Goal: Information Seeking & Learning: Learn about a topic

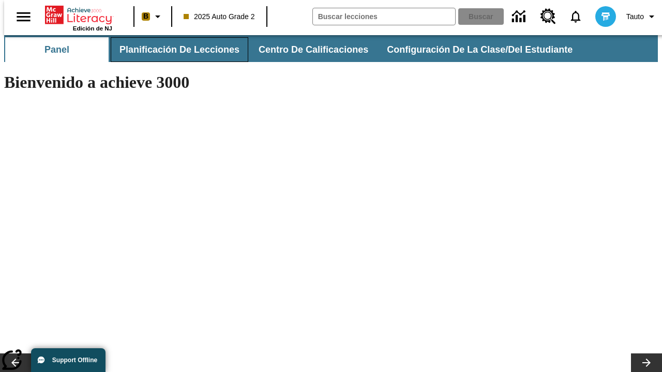
click at [173, 50] on span "Planificación de lecciones" at bounding box center [179, 50] width 120 height 12
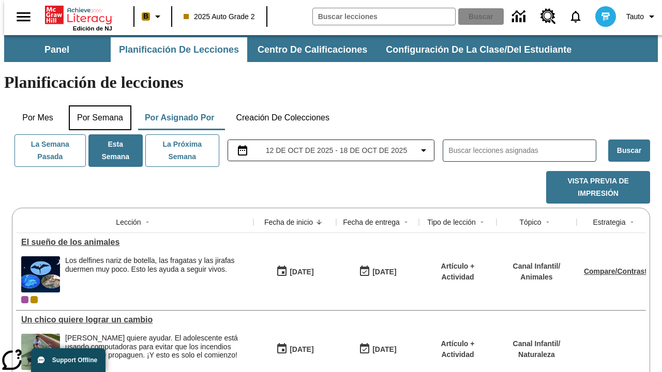
click at [97, 106] on button "Por semana" at bounding box center [100, 118] width 63 height 25
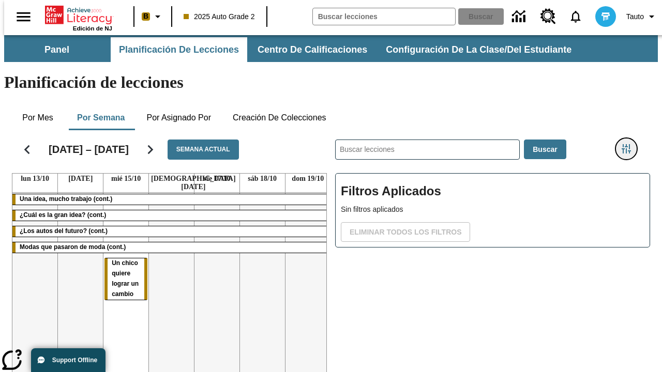
click at [630, 144] on icon "Menú lateral de filtros" at bounding box center [626, 148] width 9 height 9
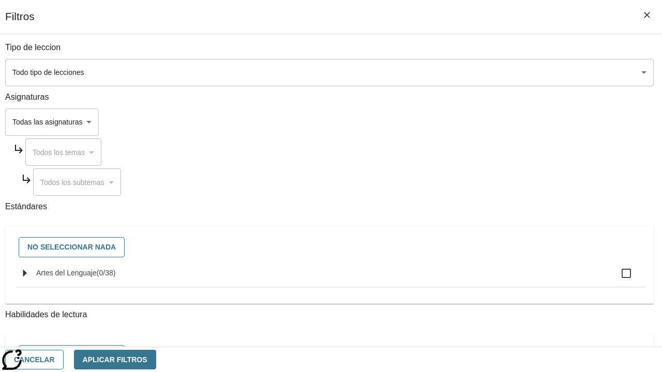
click at [456, 72] on body "[MEDICAL_DATA] al contenido principal Edición de NJ B 2025 Auto Grade 2 Buscar …" at bounding box center [331, 256] width 654 height 442
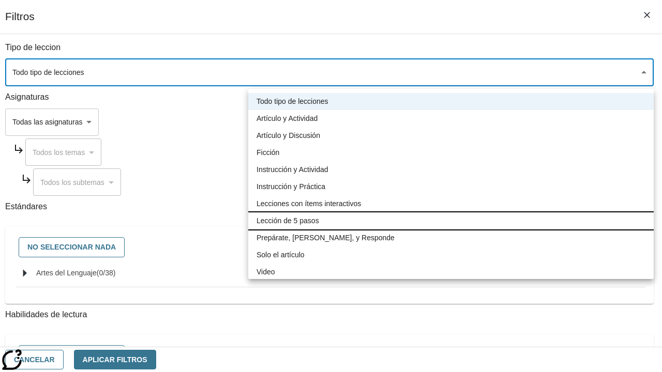
click at [451, 221] on li "Lección de 5 pasos" at bounding box center [450, 221] width 405 height 17
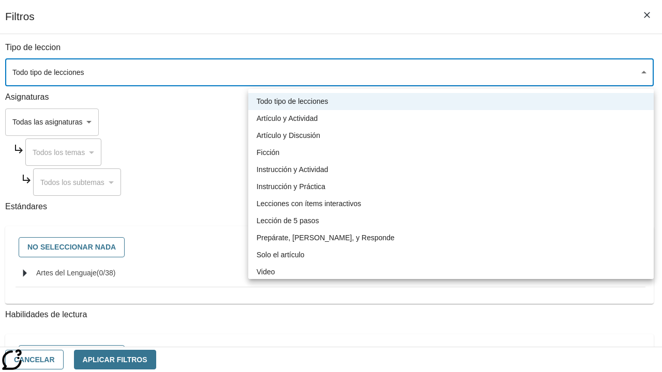
type input "1"
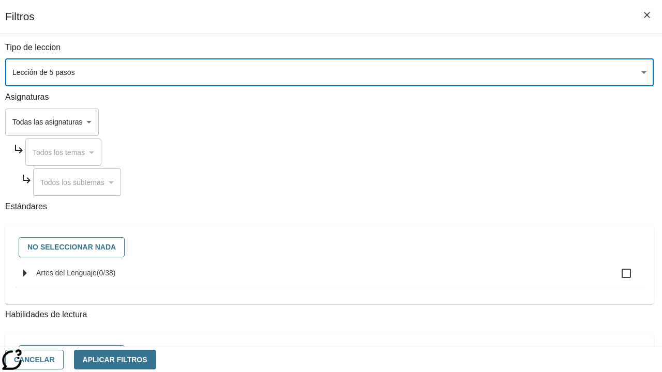
click at [456, 251] on body "[MEDICAL_DATA] al contenido principal Edición de NJ B 2025 Auto Grade 2 Buscar …" at bounding box center [331, 256] width 654 height 442
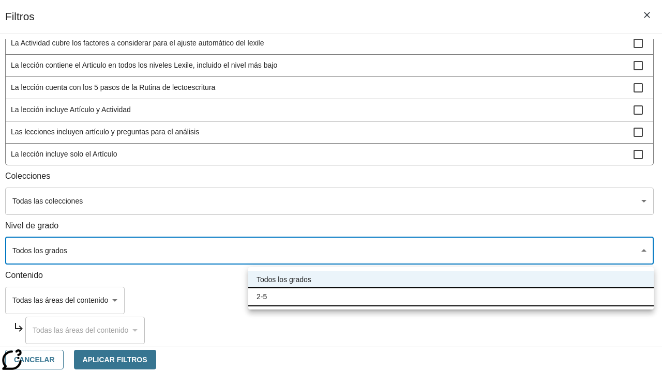
click at [451, 297] on li "2-5" at bounding box center [450, 297] width 405 height 17
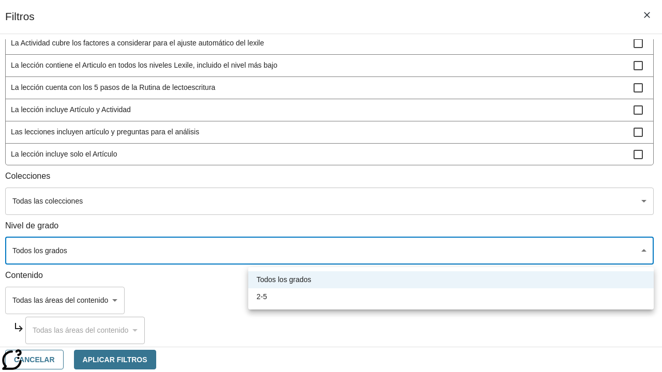
type input "1"
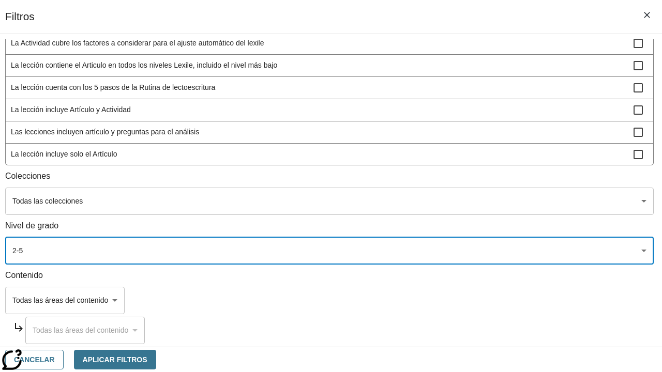
click at [456, 182] on span "La lección incluye video" at bounding box center [322, 176] width 623 height 11
checkbox input "true"
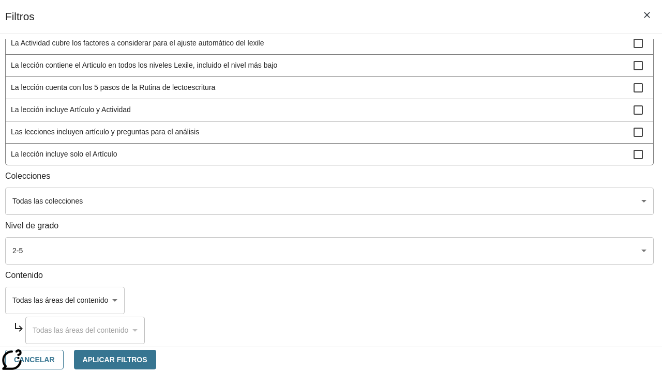
scroll to position [303, 0]
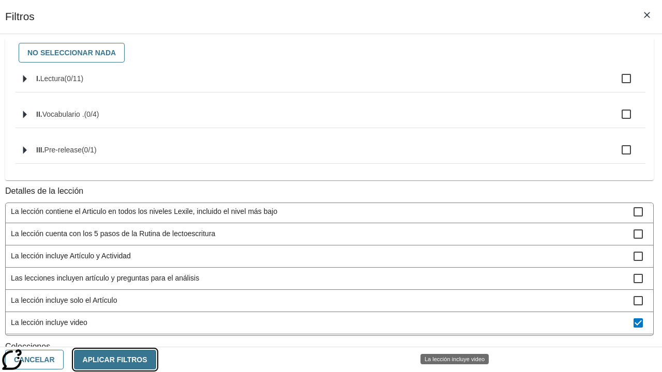
click at [156, 359] on button "Aplicar Filtros" at bounding box center [115, 360] width 82 height 20
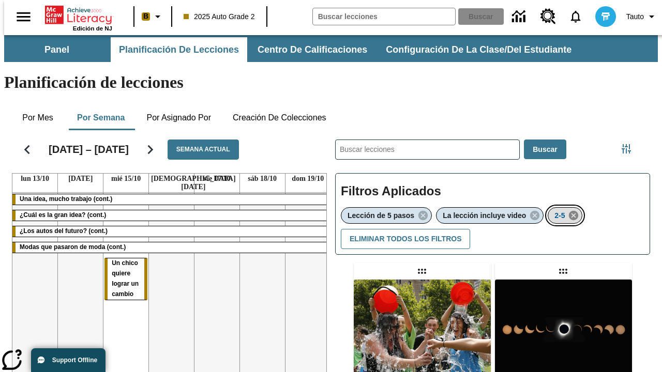
click at [575, 210] on icon "Eliminar 2-5 el ítem seleccionado del filtro" at bounding box center [573, 215] width 11 height 11
click at [630, 144] on icon "Menú lateral de filtros" at bounding box center [626, 148] width 9 height 9
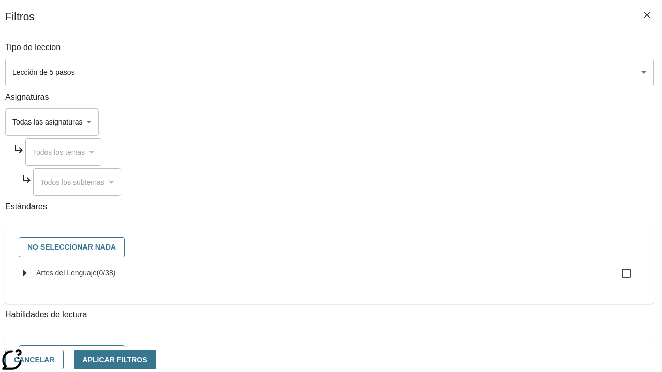
click at [97, 277] on span "Artes del Lenguaje" at bounding box center [66, 273] width 61 height 8
click at [615, 279] on input "Artes del Lenguaje ( 0 / 38 )" at bounding box center [626, 274] width 22 height 22
checkbox input "true"
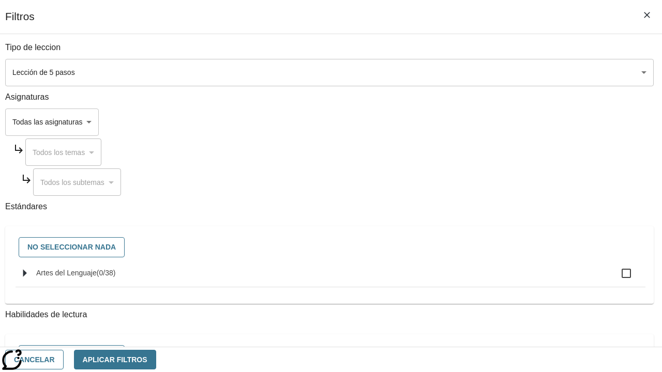
checkbox input "true"
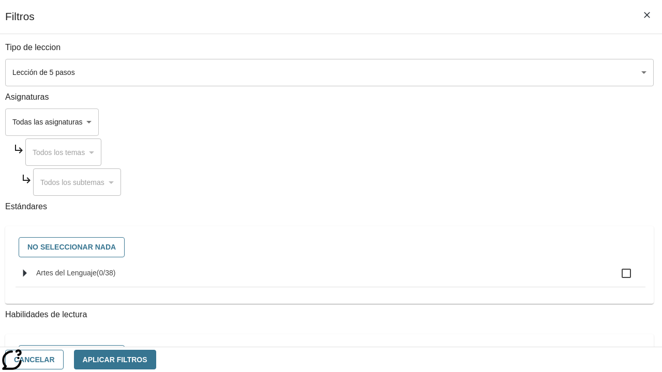
checkbox input "true"
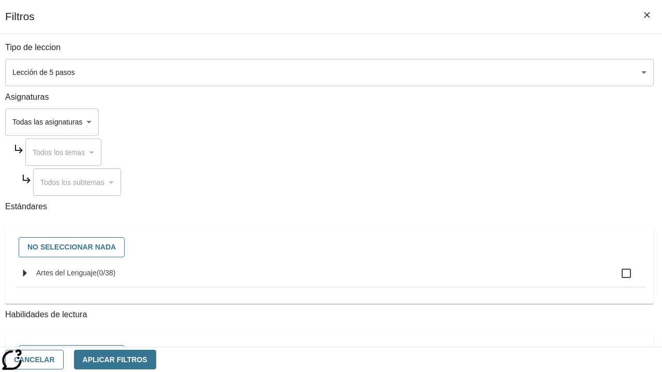
checkbox input "true"
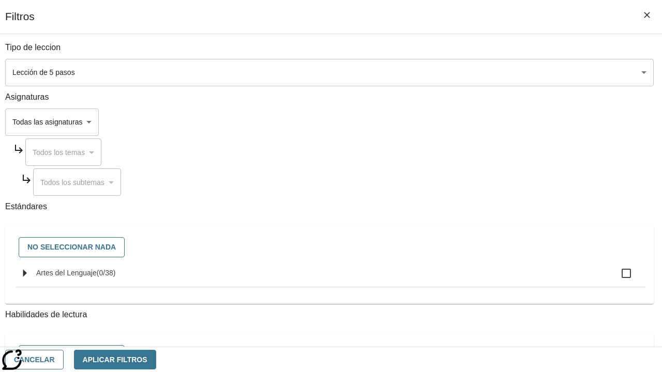
checkbox input "true"
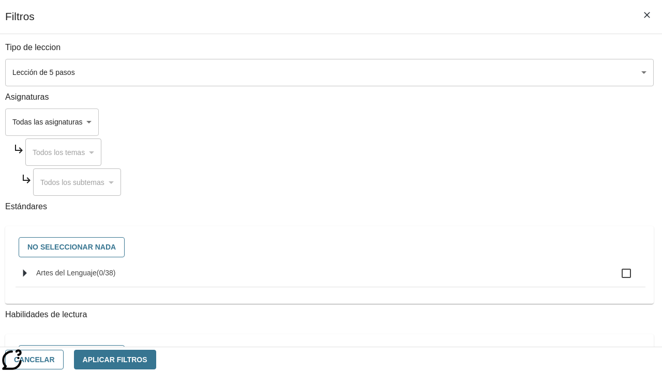
checkbox input "true"
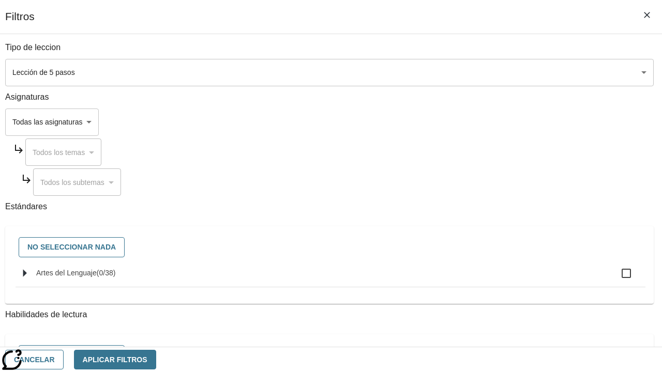
checkbox input "true"
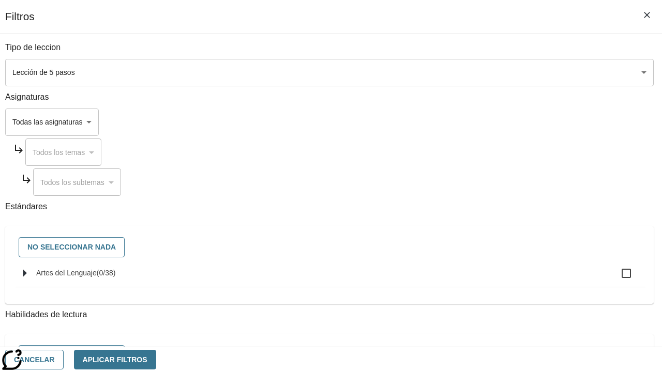
checkbox input "true"
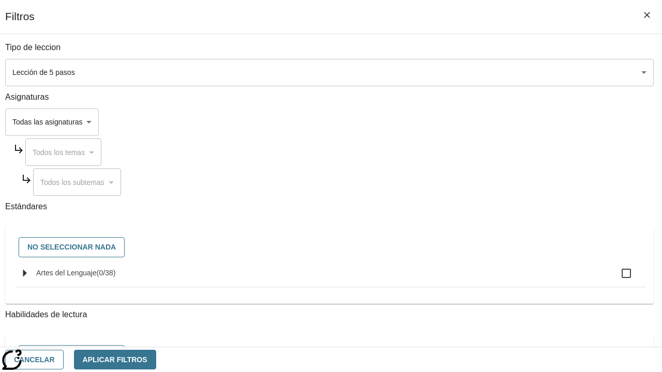
checkbox input "true"
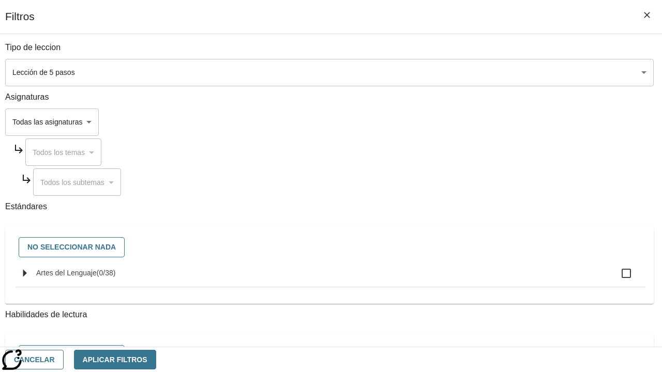
checkbox input "true"
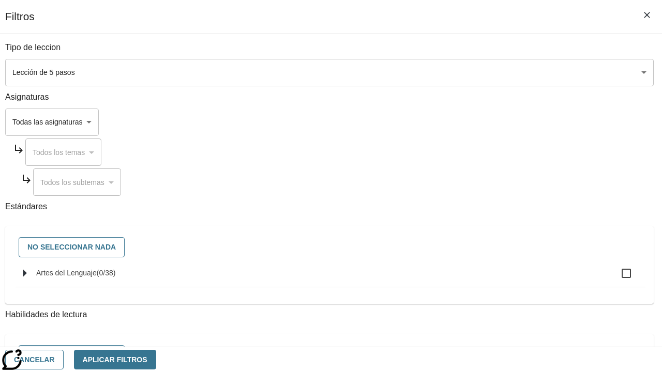
checkbox input "true"
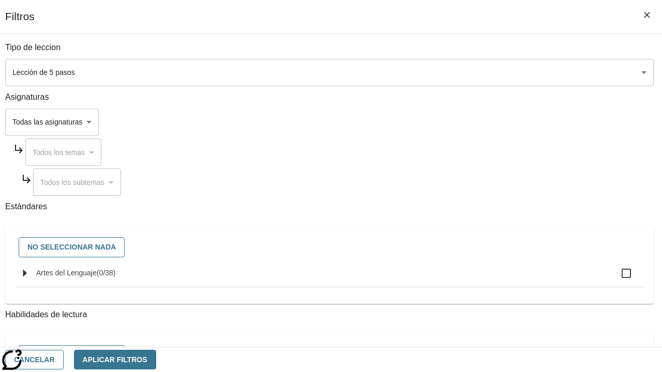
checkbox input "true"
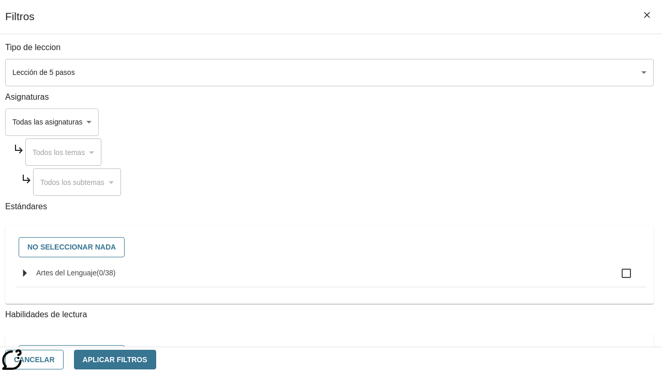
checkbox input "true"
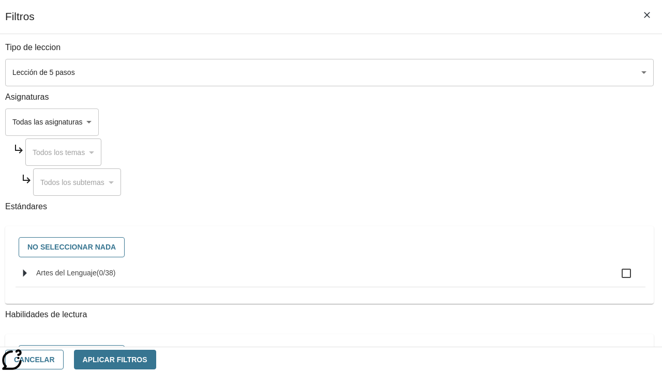
checkbox input "true"
click at [156, 359] on button "Aplicar Filtros" at bounding box center [115, 360] width 82 height 20
